Goal: Information Seeking & Learning: Learn about a topic

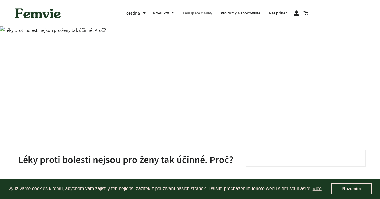
click at [204, 11] on link "Femspace články" at bounding box center [198, 13] width 38 height 15
